Goal: Task Accomplishment & Management: Manage account settings

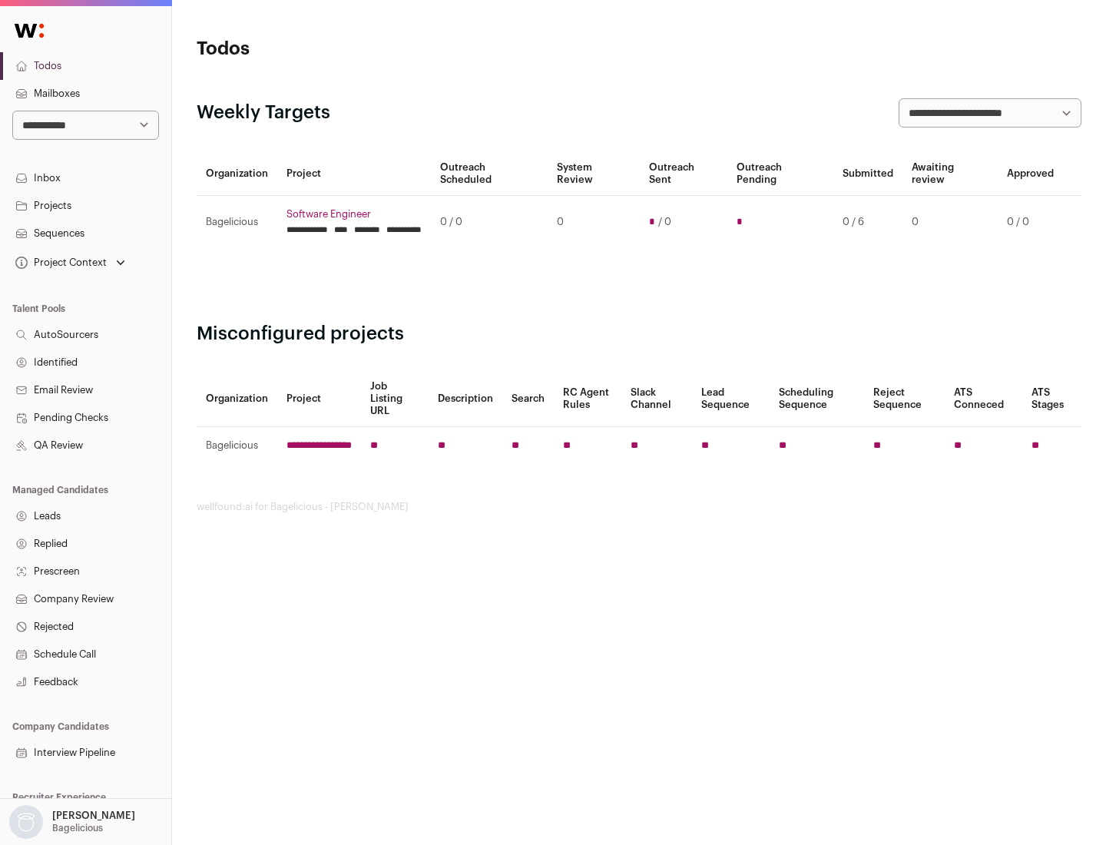
click at [85, 205] on link "Projects" at bounding box center [85, 206] width 171 height 28
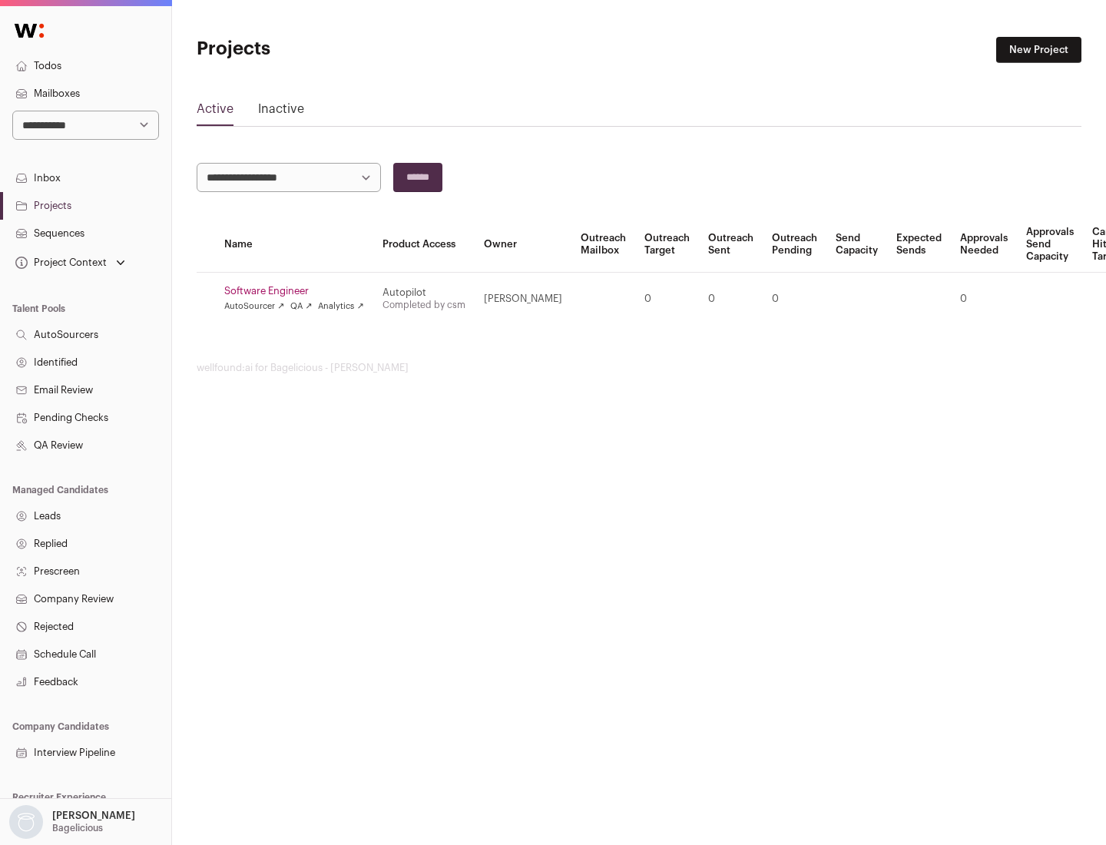
click at [299, 291] on link "Software Engineer" at bounding box center [294, 291] width 140 height 12
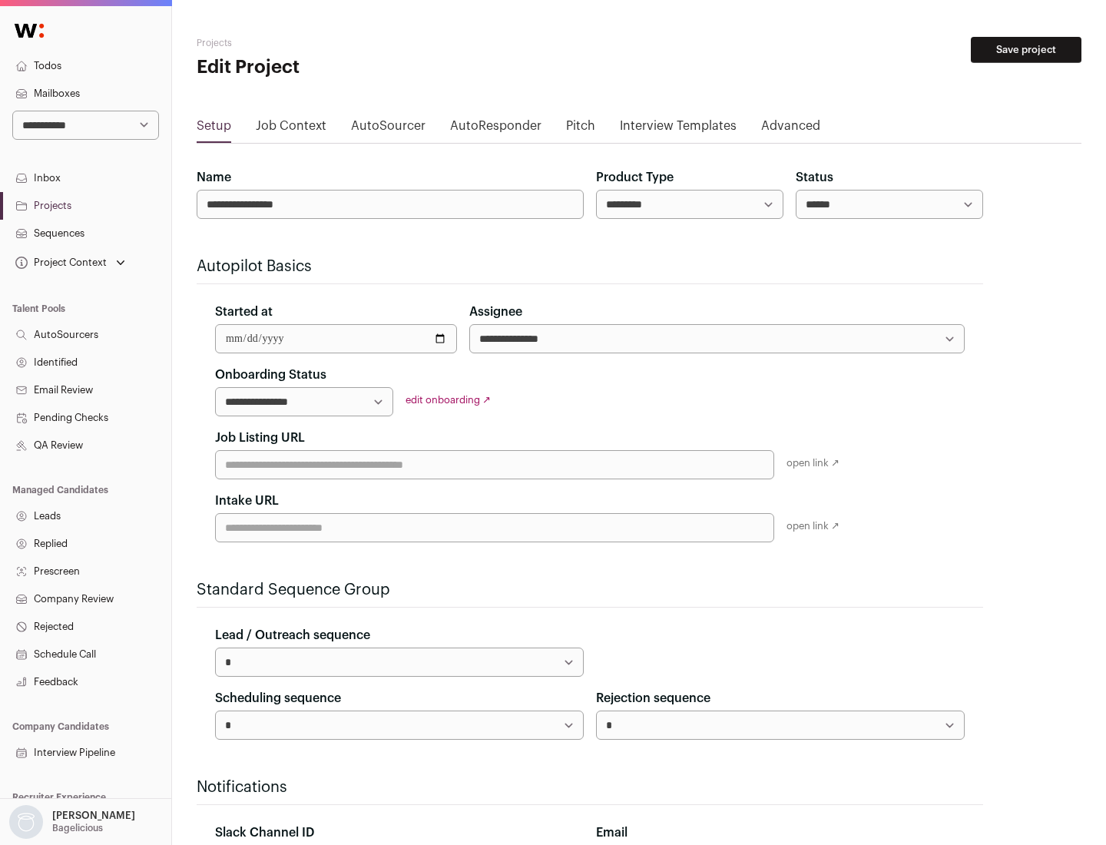
click at [1027, 50] on button "Save project" at bounding box center [1026, 50] width 111 height 26
